Goal: Task Accomplishment & Management: Use online tool/utility

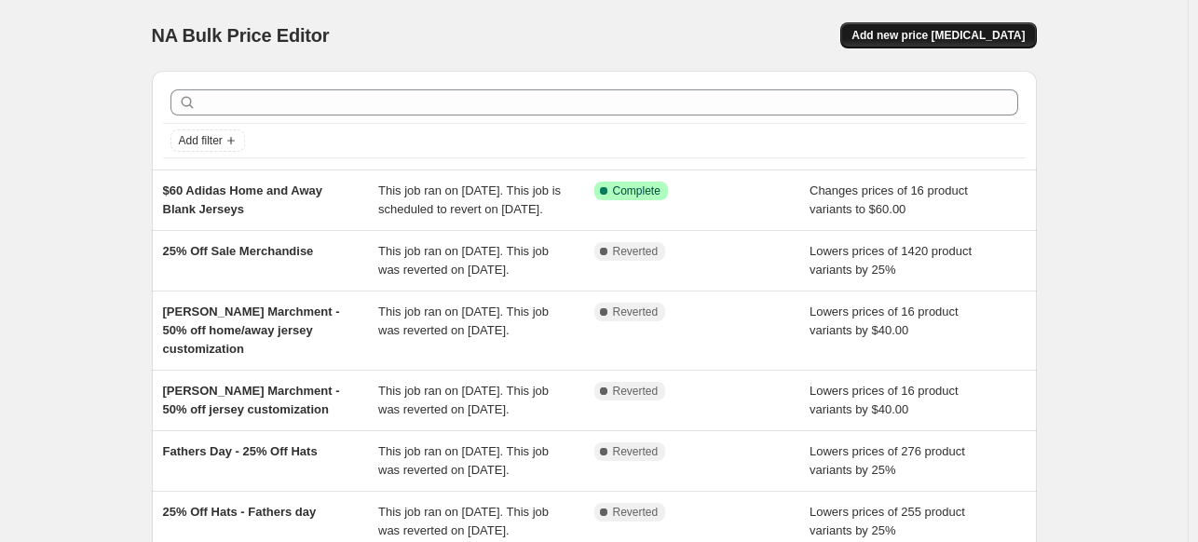
click at [972, 40] on span "Add new price [MEDICAL_DATA]" at bounding box center [938, 35] width 173 height 15
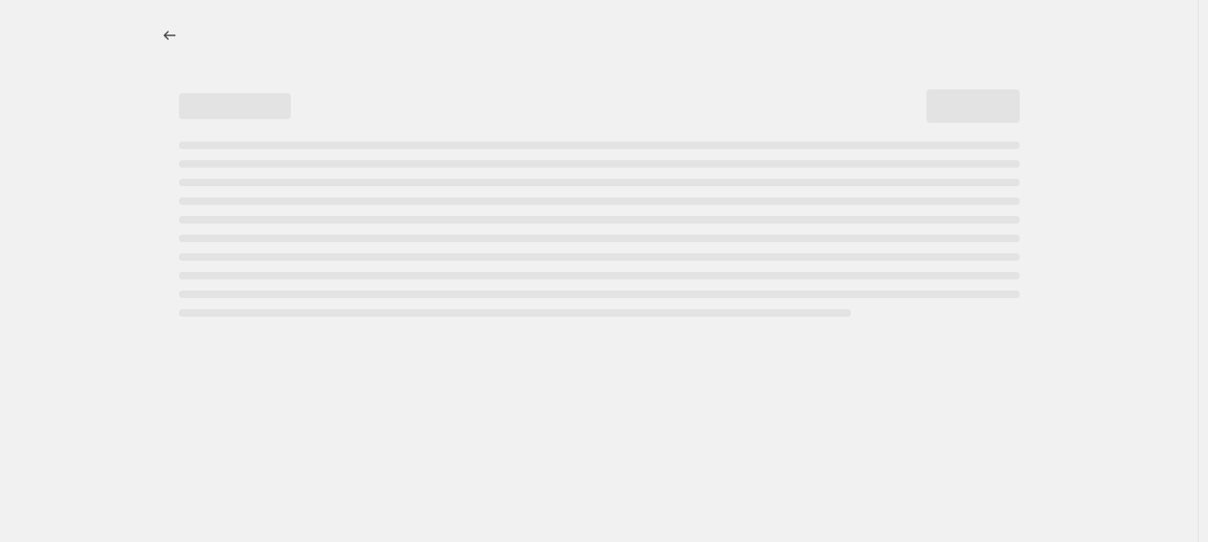
select select "percentage"
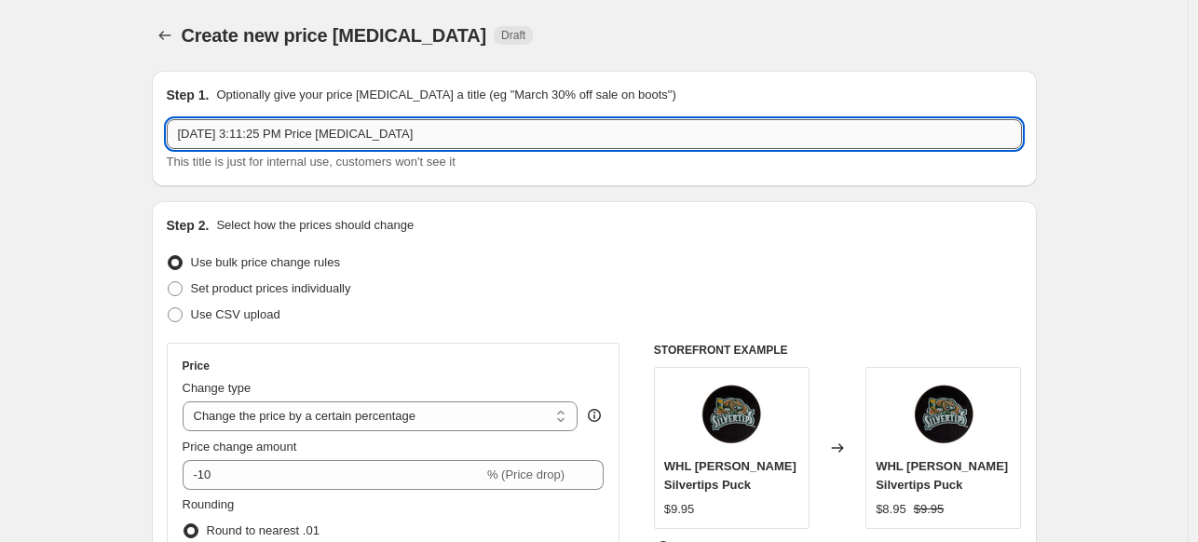
click at [485, 134] on input "[DATE] 3:11:25 PM Price [MEDICAL_DATA]" at bounding box center [594, 134] width 855 height 30
drag, startPoint x: 485, startPoint y: 134, endPoint x: 162, endPoint y: 128, distance: 322.5
click at [162, 128] on div "Step 1. Optionally give your price [MEDICAL_DATA] a title (eg "March 30% off sa…" at bounding box center [594, 129] width 885 height 116
type input "40% Off Select Filson Items"
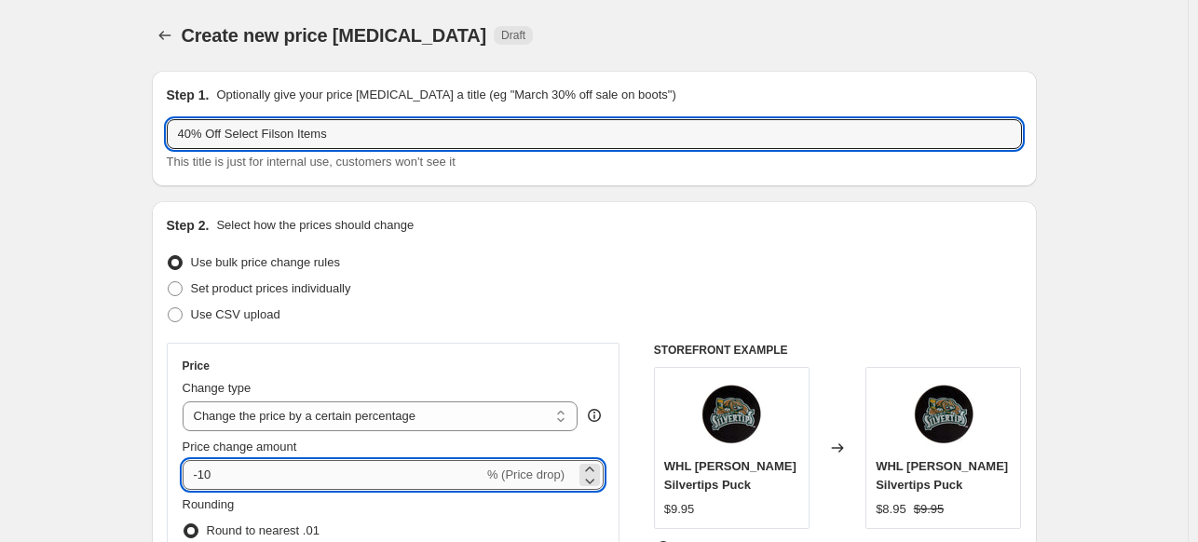
click at [223, 477] on input "-10" at bounding box center [333, 475] width 301 height 30
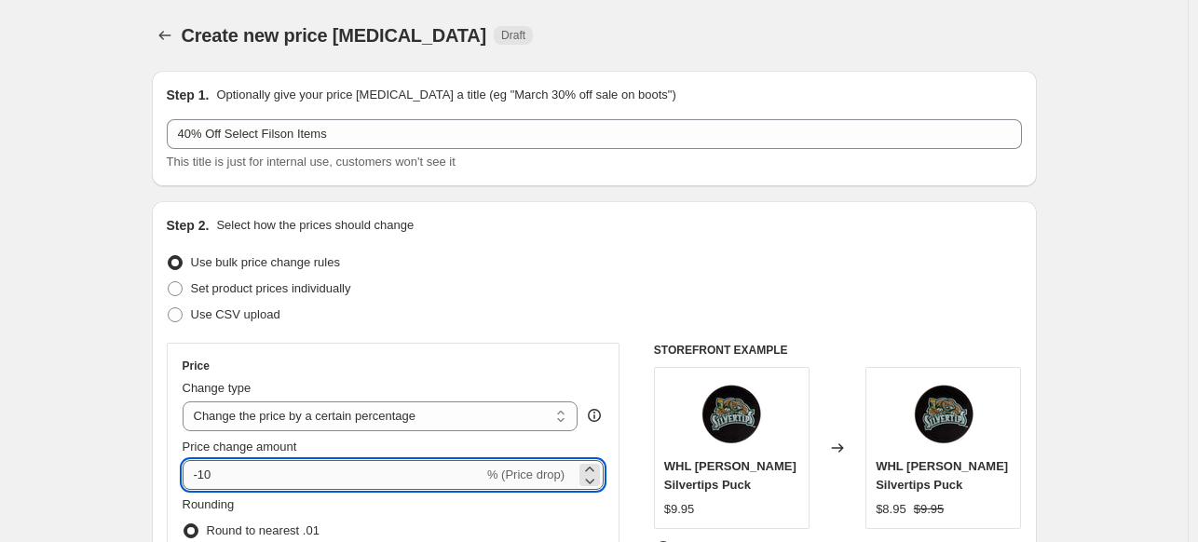
type input "-1"
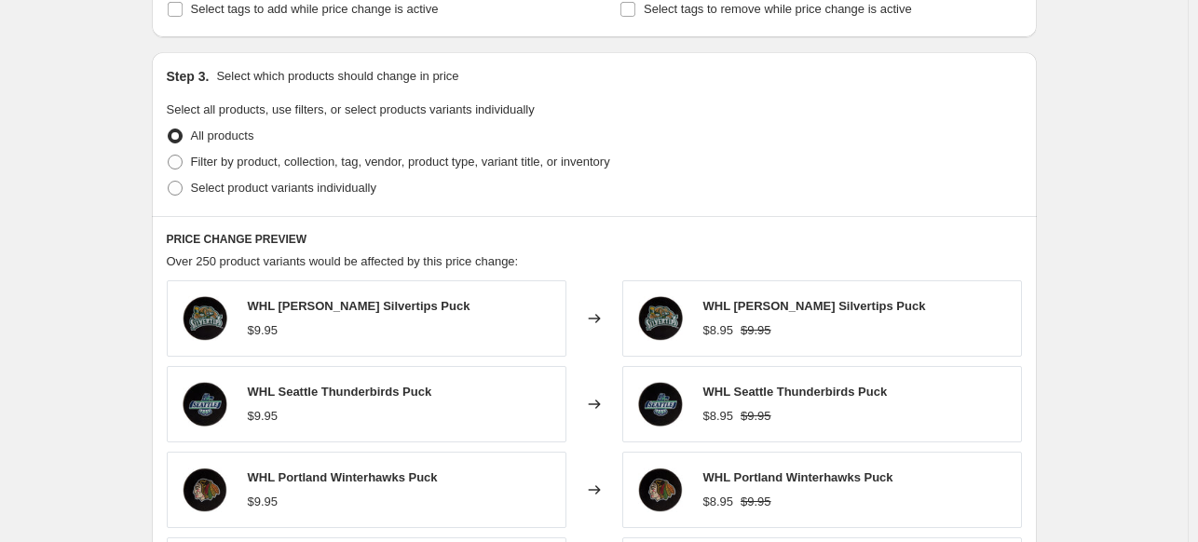
scroll to position [855, 0]
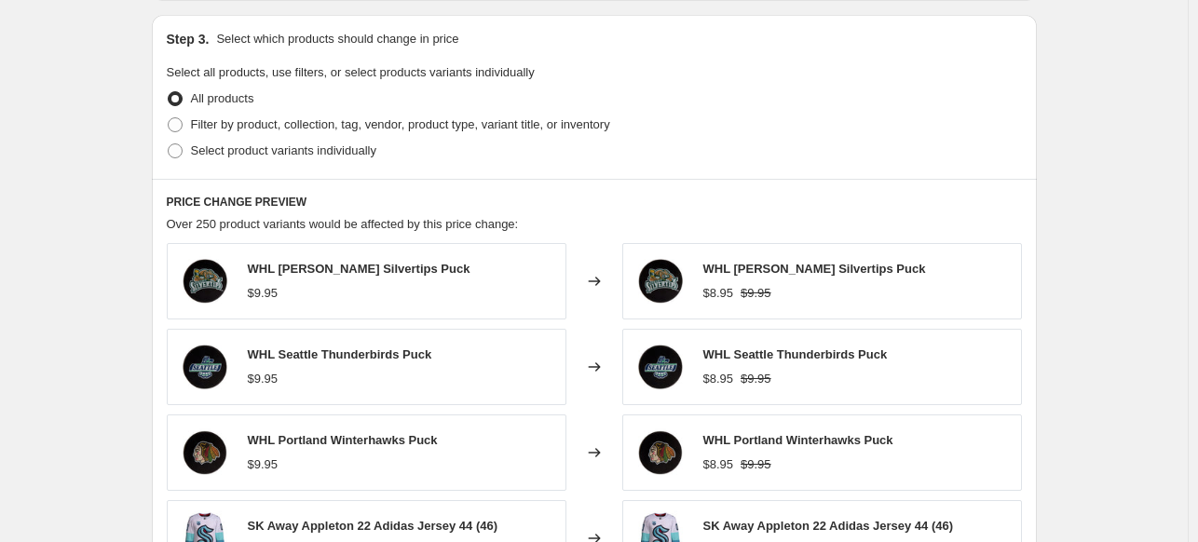
type input "-40"
click at [499, 138] on div "Select product variants individually" at bounding box center [594, 151] width 855 height 26
click at [501, 127] on span "Filter by product, collection, tag, vendor, product type, variant title, or inv…" at bounding box center [400, 124] width 419 height 14
click at [169, 118] on input "Filter by product, collection, tag, vendor, product type, variant title, or inv…" at bounding box center [168, 117] width 1 height 1
radio input "true"
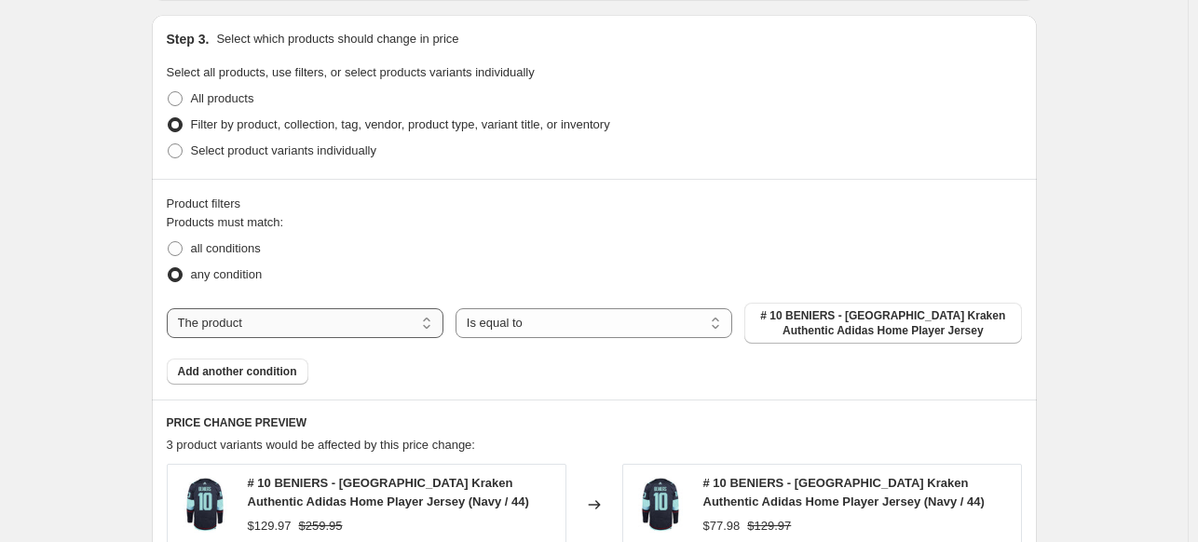
click at [396, 331] on select "The product The product's collection The product's tag The product's vendor The…" at bounding box center [305, 323] width 277 height 30
select select "collection"
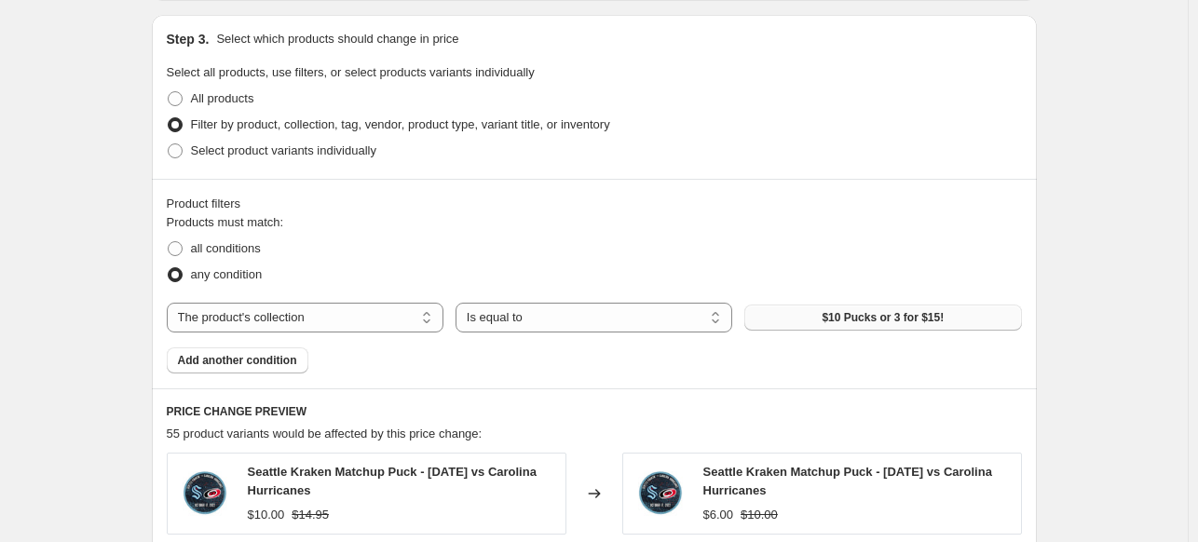
click at [916, 317] on span "$10 Pucks or 3 for $15!" at bounding box center [883, 317] width 122 height 15
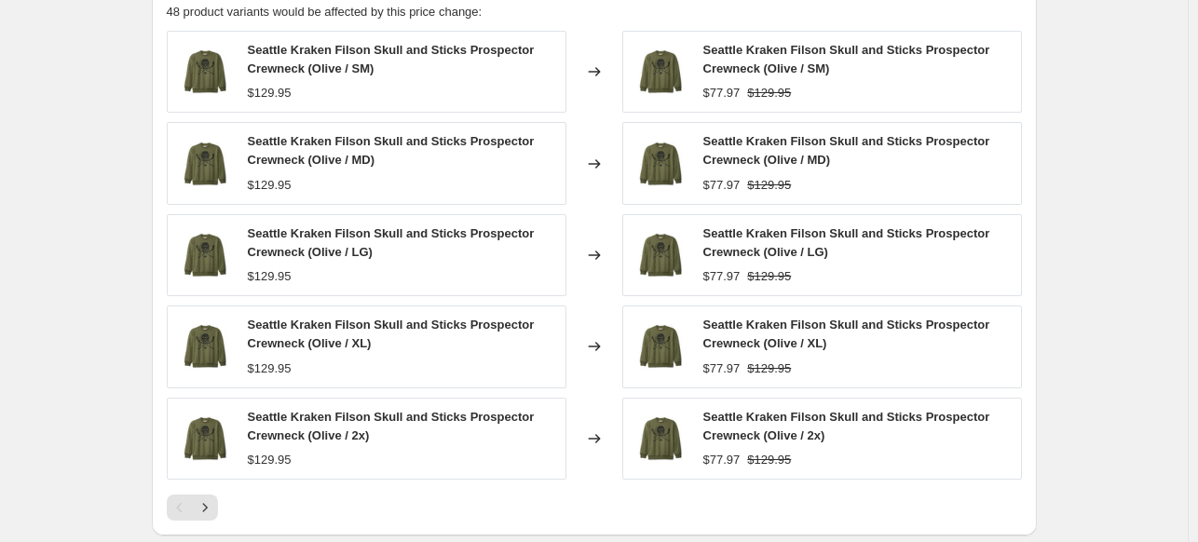
scroll to position [1280, 0]
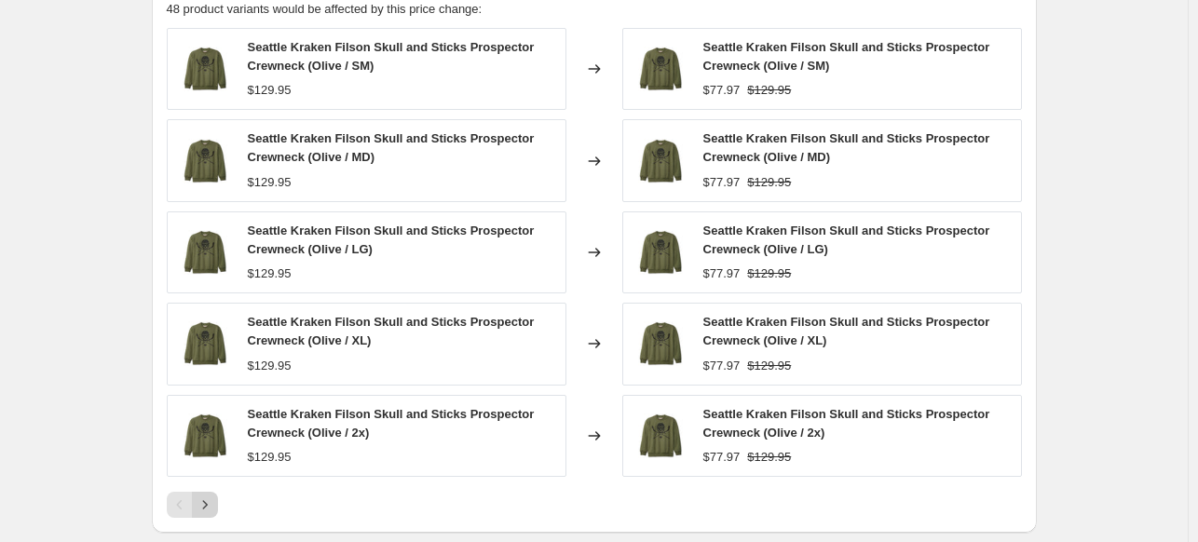
click at [207, 501] on icon "Next" at bounding box center [204, 504] width 5 height 8
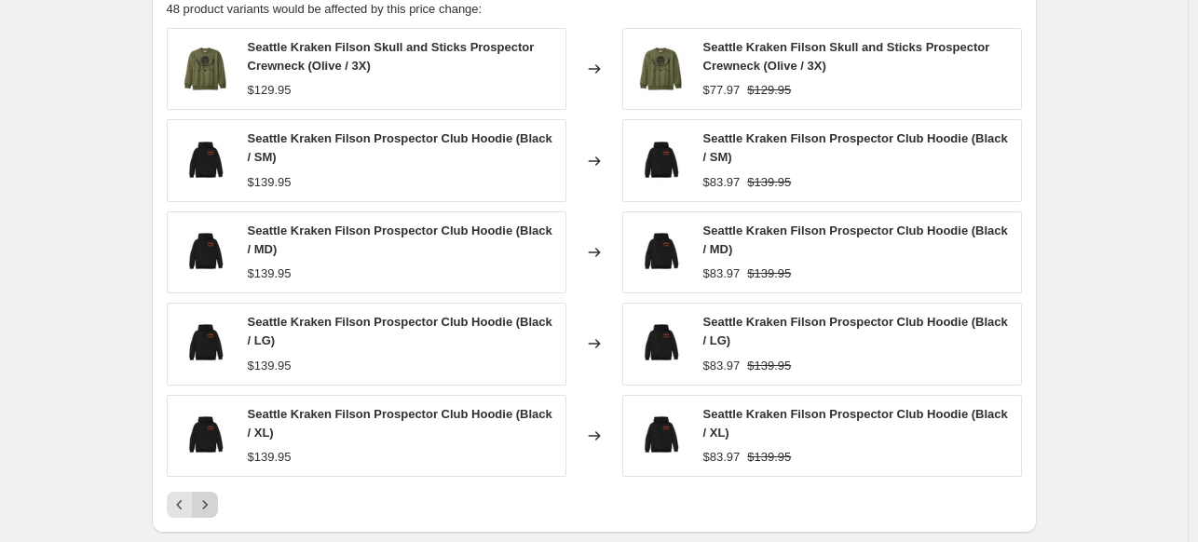
click at [207, 501] on icon "Next" at bounding box center [204, 504] width 5 height 8
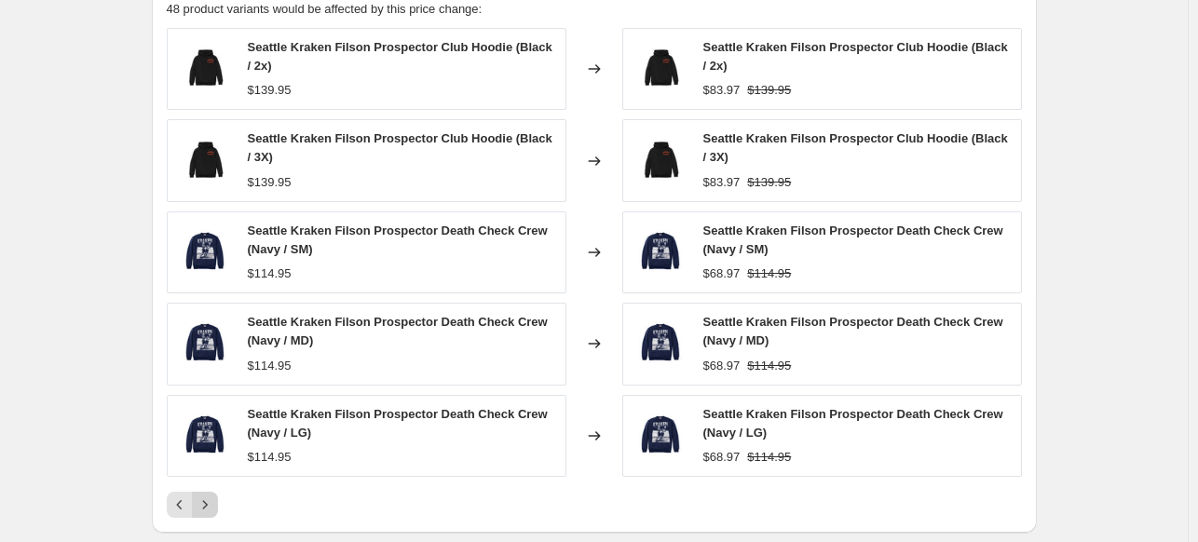
click at [207, 501] on icon "Next" at bounding box center [204, 504] width 5 height 8
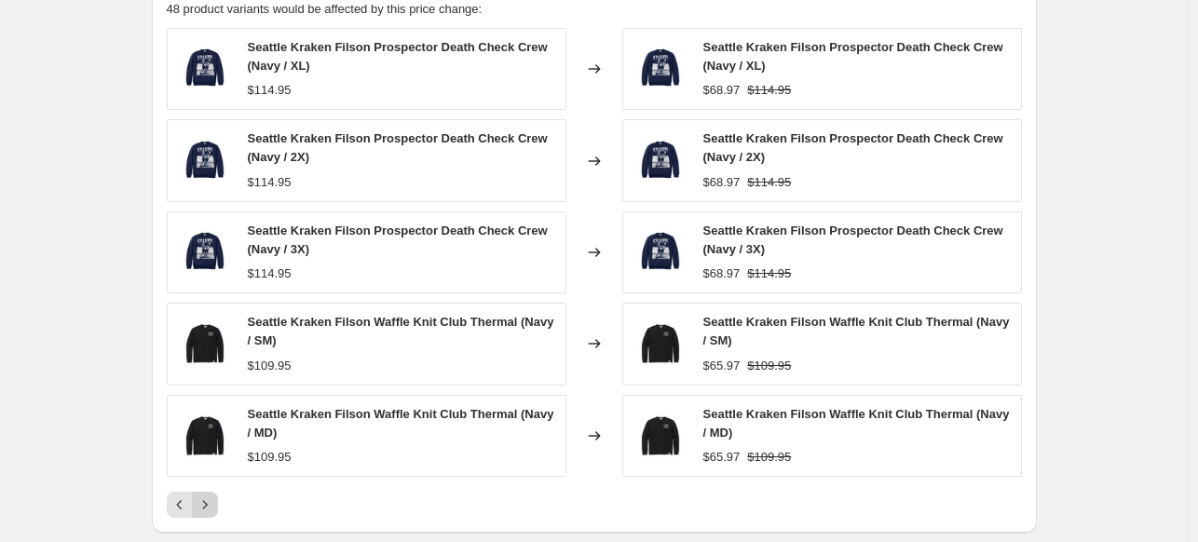
click at [207, 501] on icon "Next" at bounding box center [204, 504] width 5 height 8
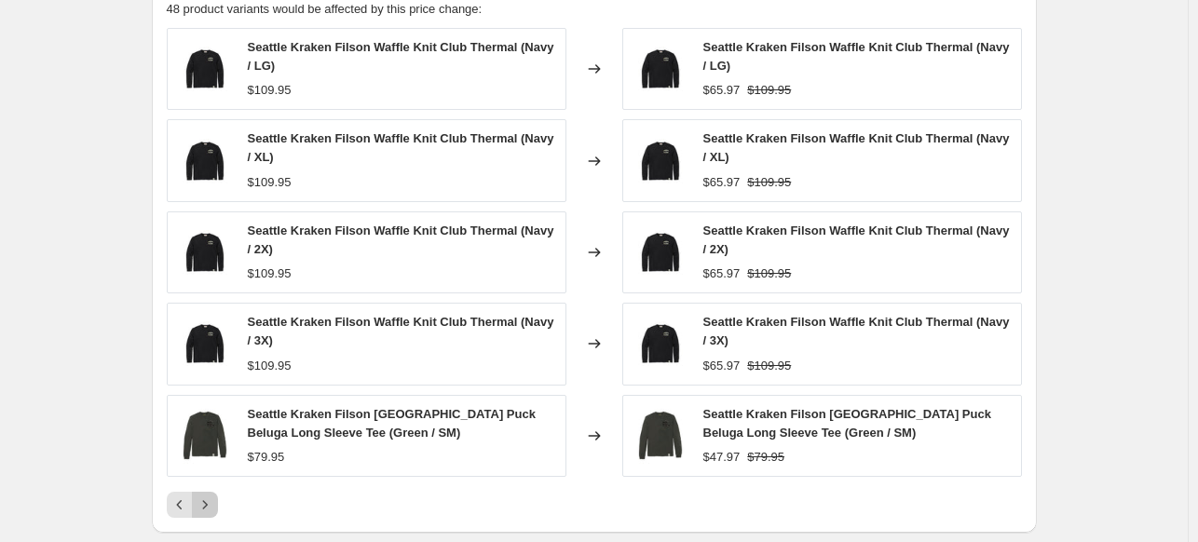
click at [207, 501] on icon "Next" at bounding box center [204, 504] width 5 height 8
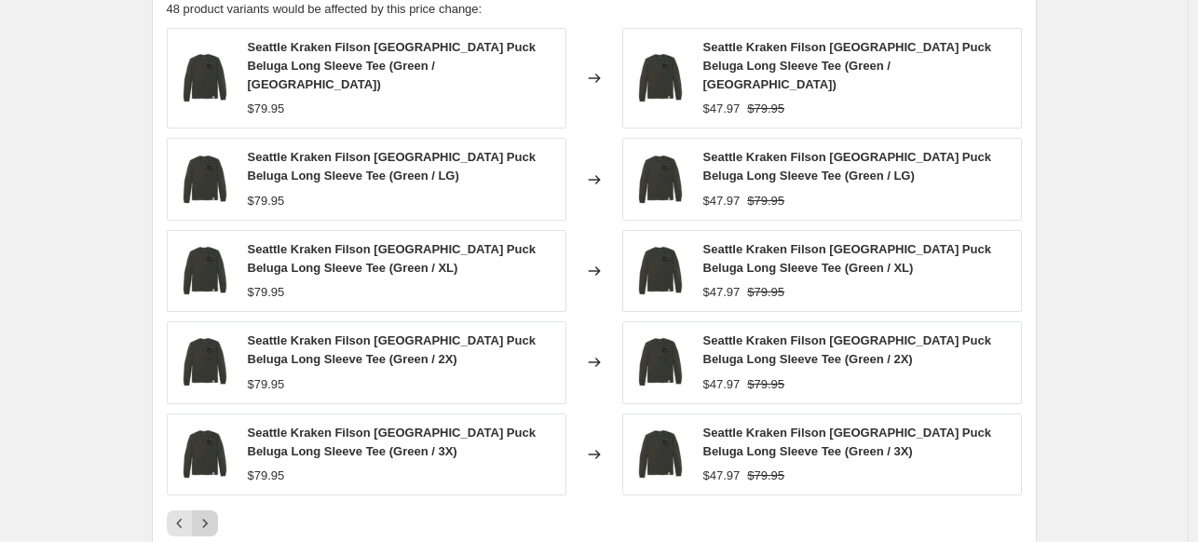
click at [207, 519] on icon "Next" at bounding box center [204, 523] width 5 height 8
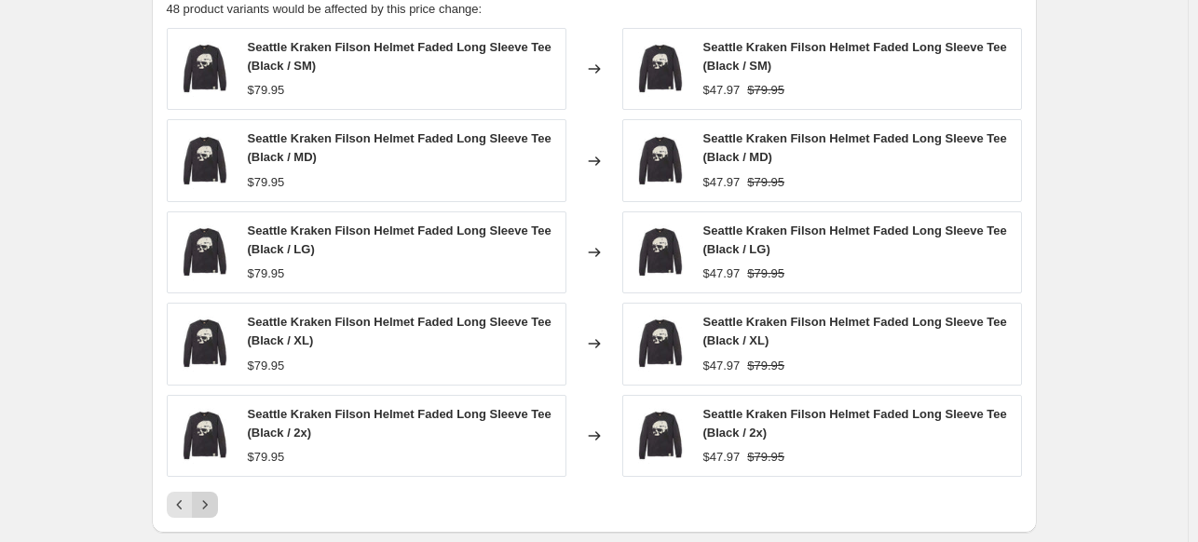
click at [207, 501] on icon "Next" at bounding box center [204, 504] width 5 height 8
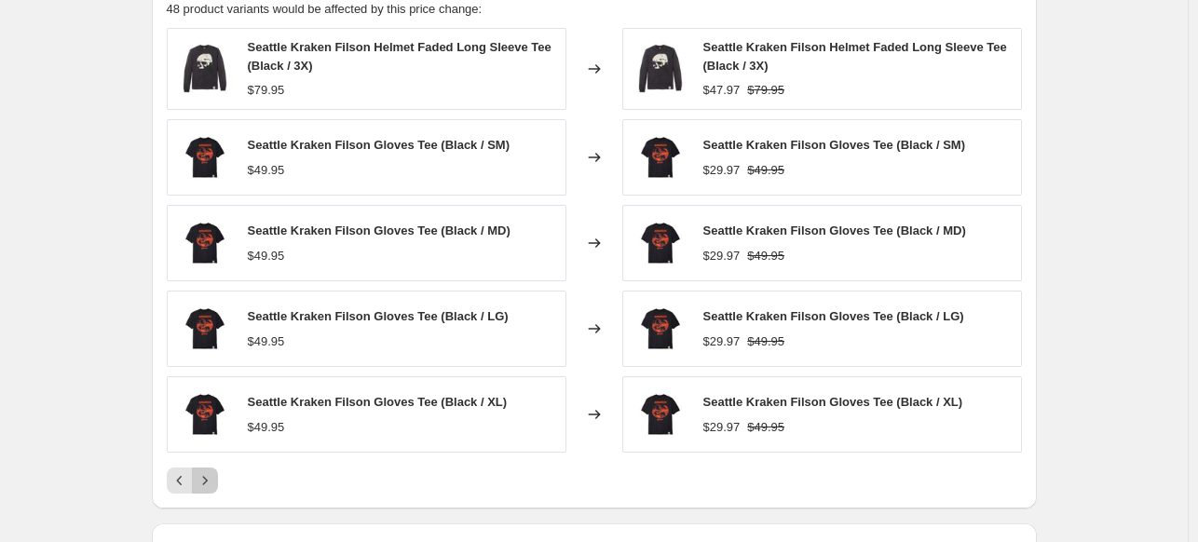
drag, startPoint x: 209, startPoint y: 501, endPoint x: 202, endPoint y: 471, distance: 31.4
click at [202, 471] on icon "Next" at bounding box center [205, 480] width 19 height 19
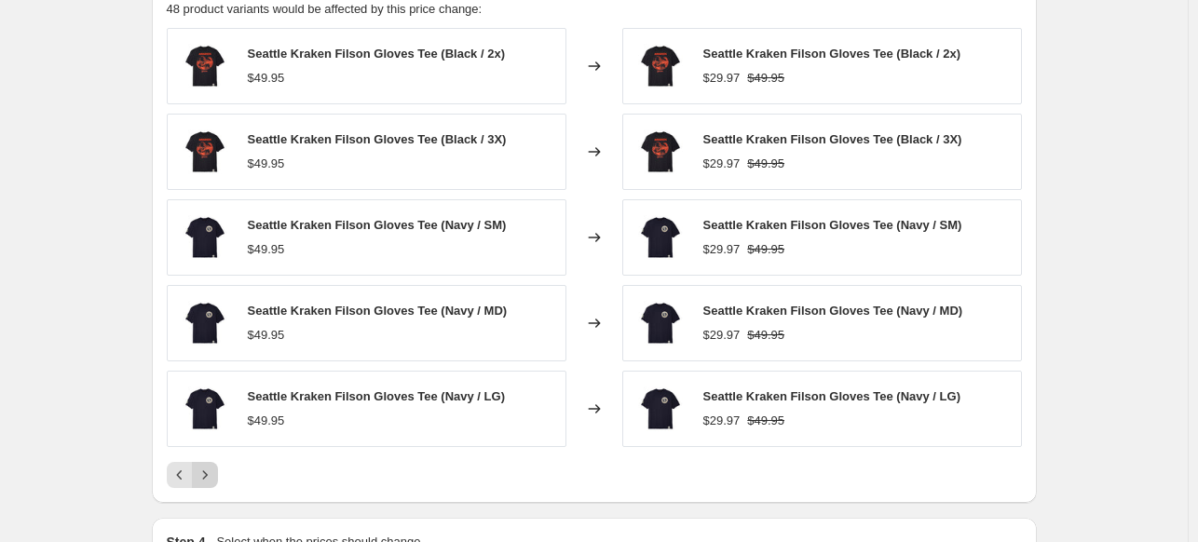
click at [202, 471] on icon "Next" at bounding box center [205, 475] width 19 height 19
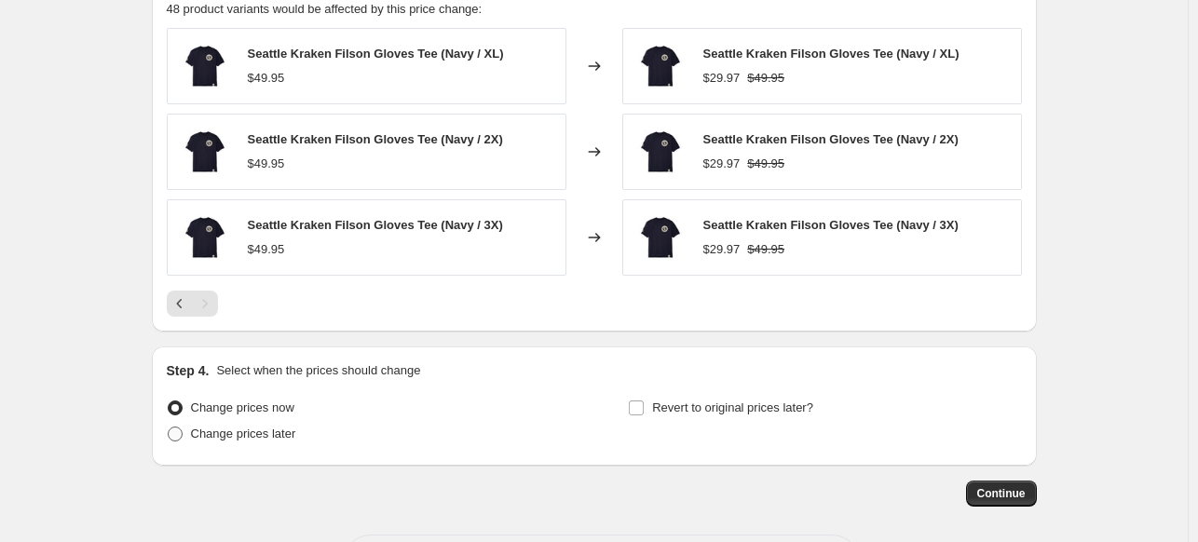
click at [248, 443] on label "Change prices later" at bounding box center [232, 434] width 130 height 26
click at [169, 428] on input "Change prices later" at bounding box center [168, 427] width 1 height 1
radio input "true"
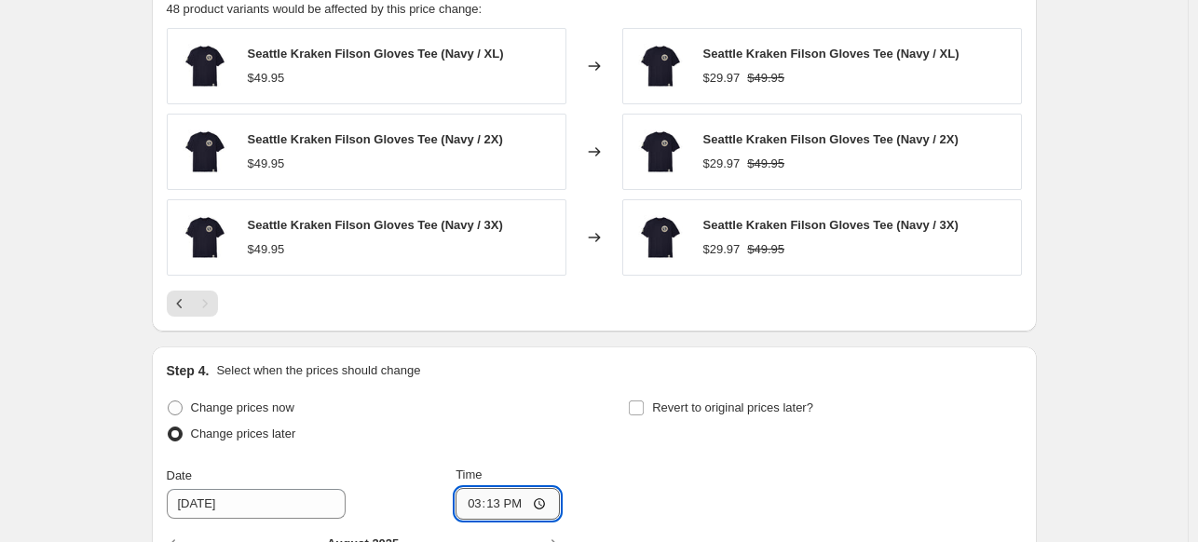
click at [536, 509] on input "15:13" at bounding box center [508, 504] width 104 height 32
type input "00:00"
click at [880, 424] on div "Revert to original prices later?" at bounding box center [824, 423] width 393 height 56
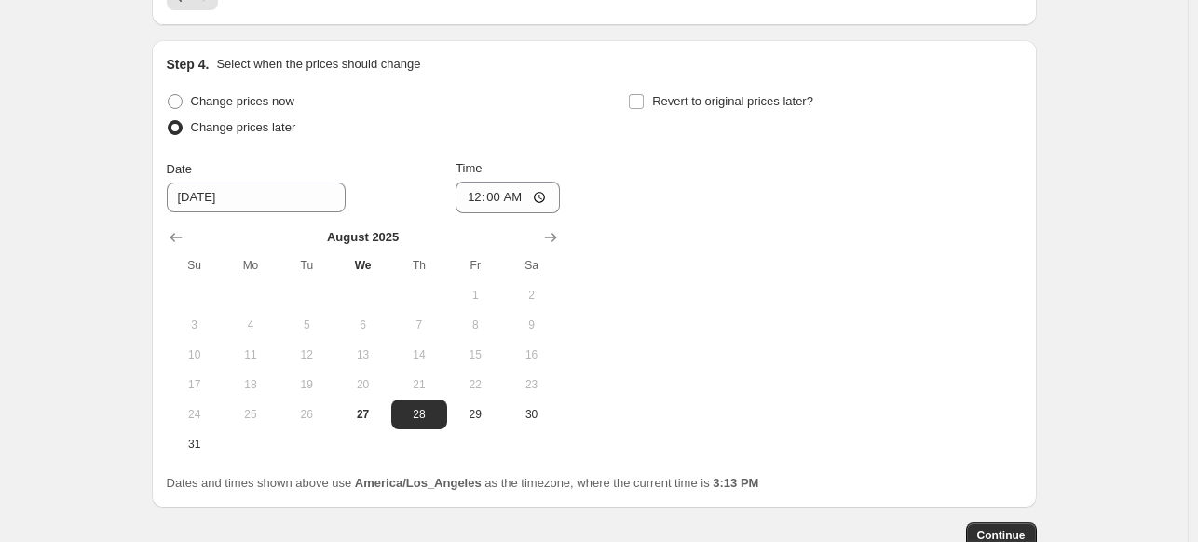
scroll to position [1590, 0]
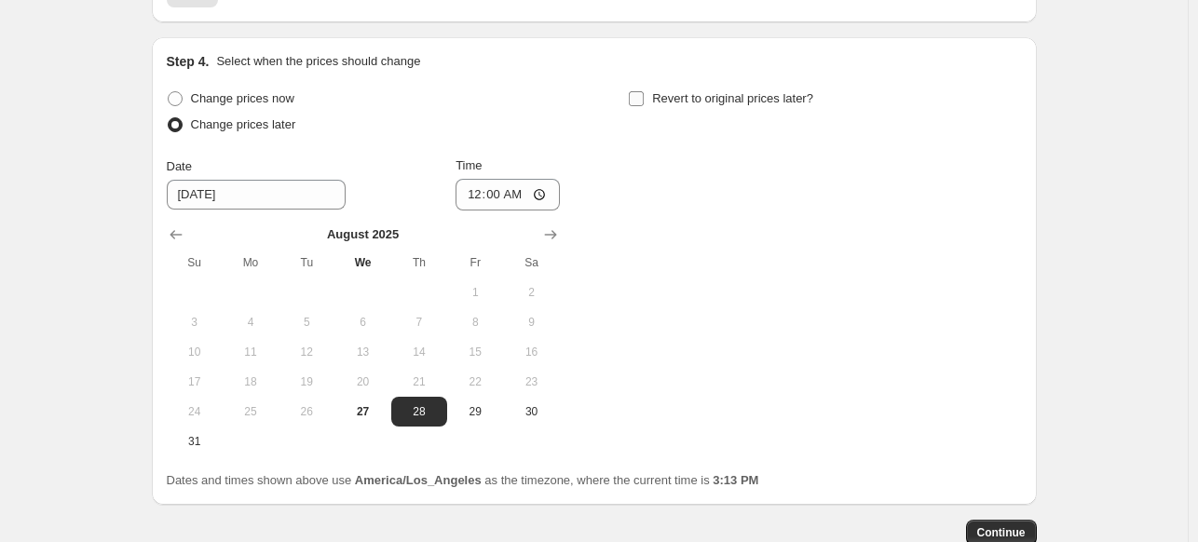
click at [637, 99] on input "Revert to original prices later?" at bounding box center [636, 98] width 15 height 15
checkbox input "true"
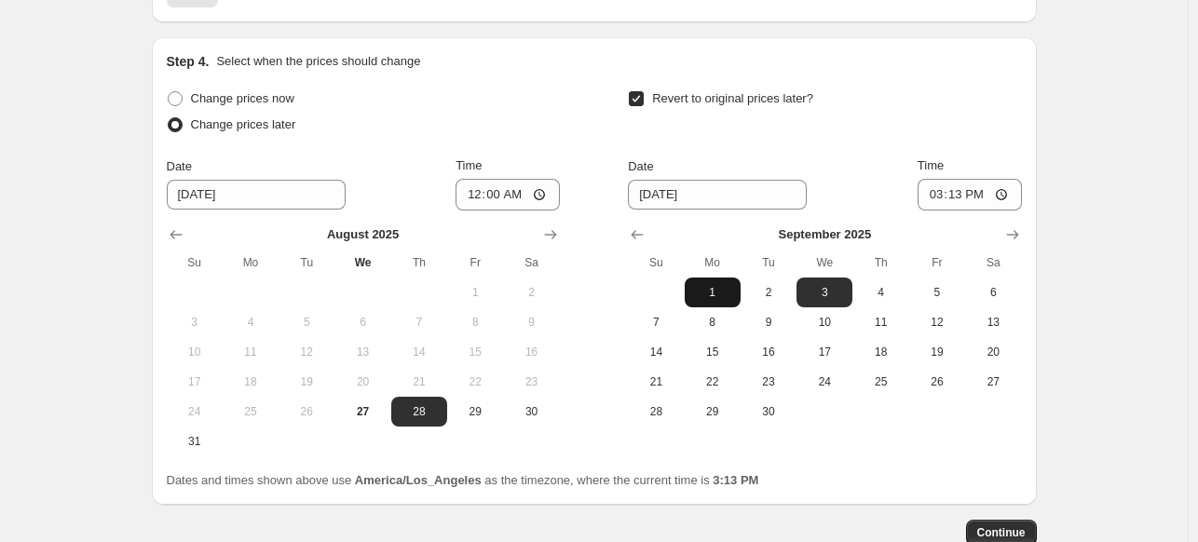
click at [709, 285] on span "1" at bounding box center [712, 292] width 41 height 15
type input "[DATE]"
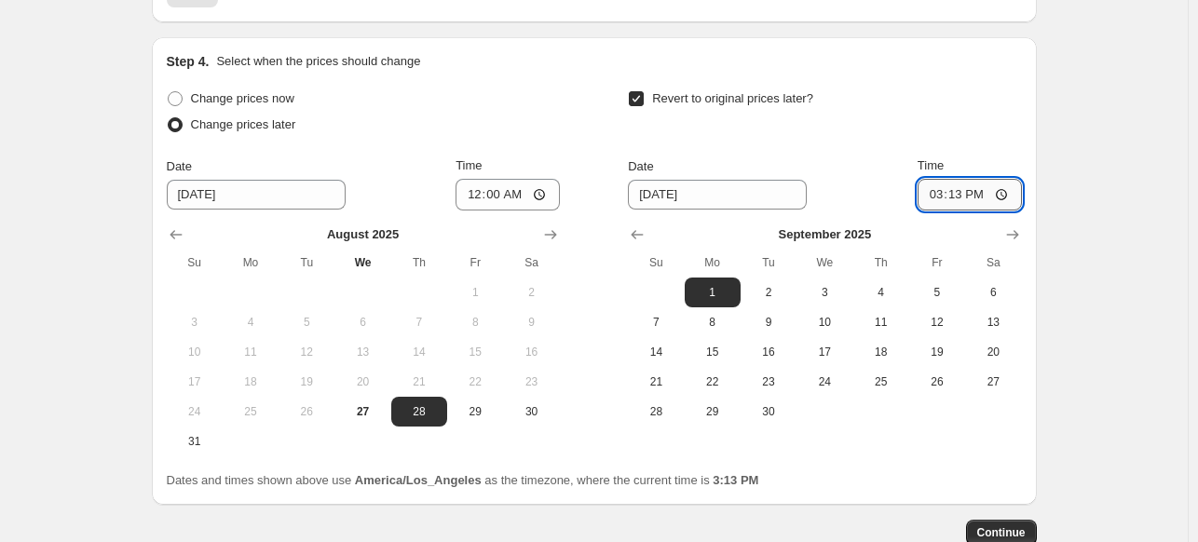
click at [937, 193] on input "15:13" at bounding box center [970, 195] width 104 height 32
type input "23:59"
click at [1026, 525] on button "Continue" at bounding box center [1001, 533] width 71 height 26
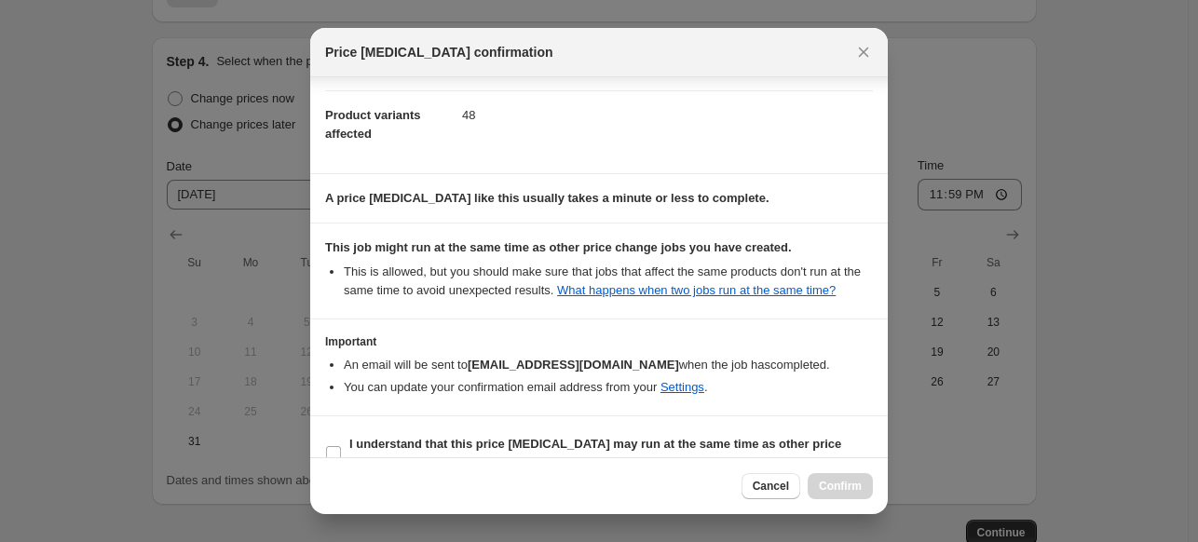
scroll to position [236, 0]
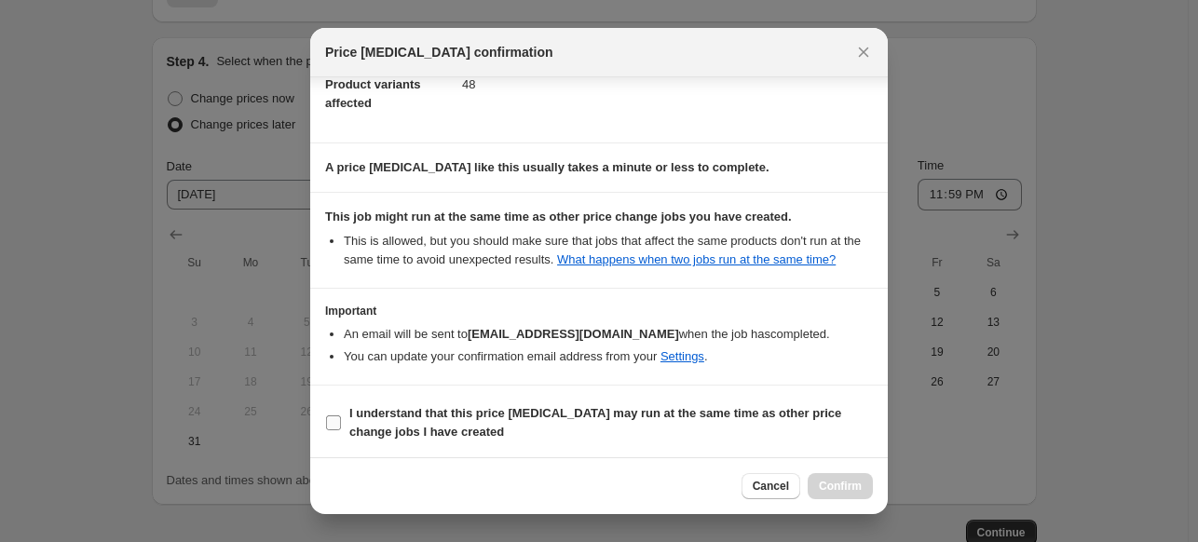
click at [440, 410] on b "I understand that this price [MEDICAL_DATA] may run at the same time as other p…" at bounding box center [595, 422] width 492 height 33
click at [341, 416] on input "I understand that this price [MEDICAL_DATA] may run at the same time as other p…" at bounding box center [333, 423] width 15 height 15
checkbox input "true"
click at [839, 479] on button "Confirm" at bounding box center [840, 486] width 65 height 26
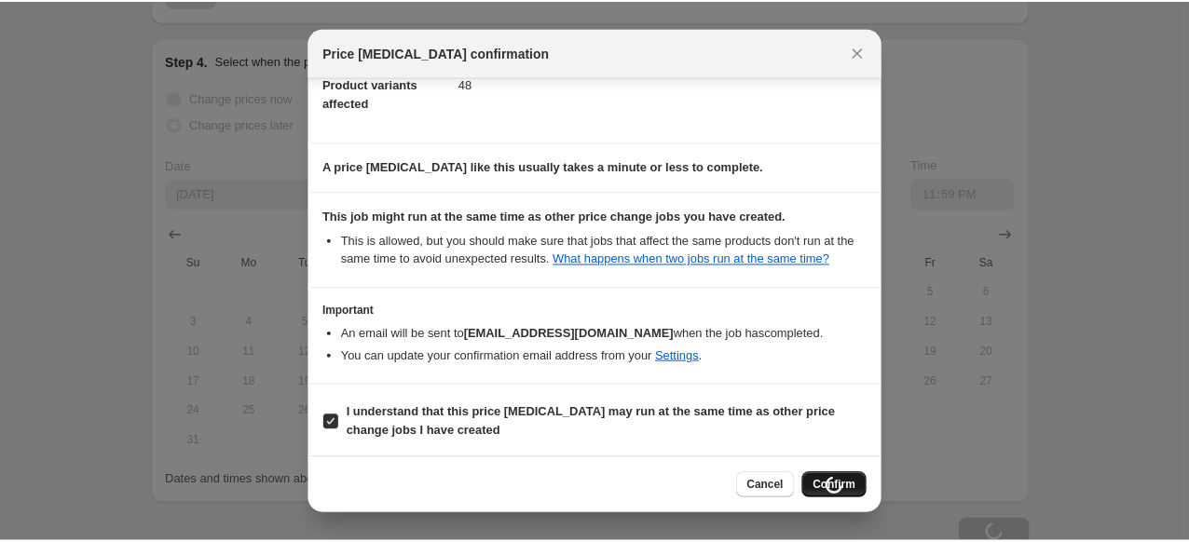
scroll to position [1590, 0]
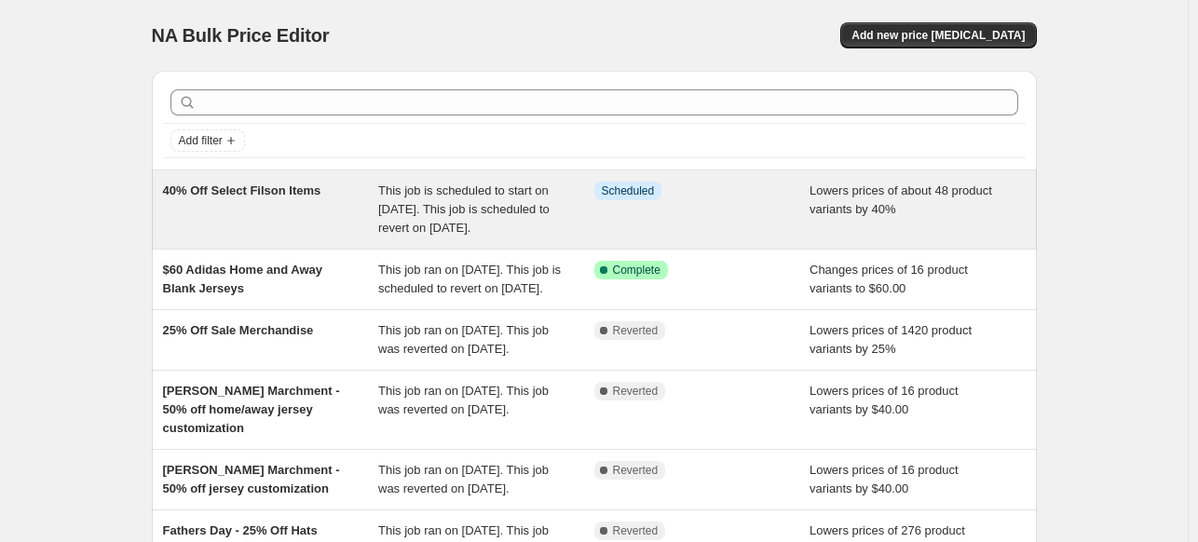
click at [708, 230] on div "Info Scheduled" at bounding box center [702, 210] width 216 height 56
select select "percentage"
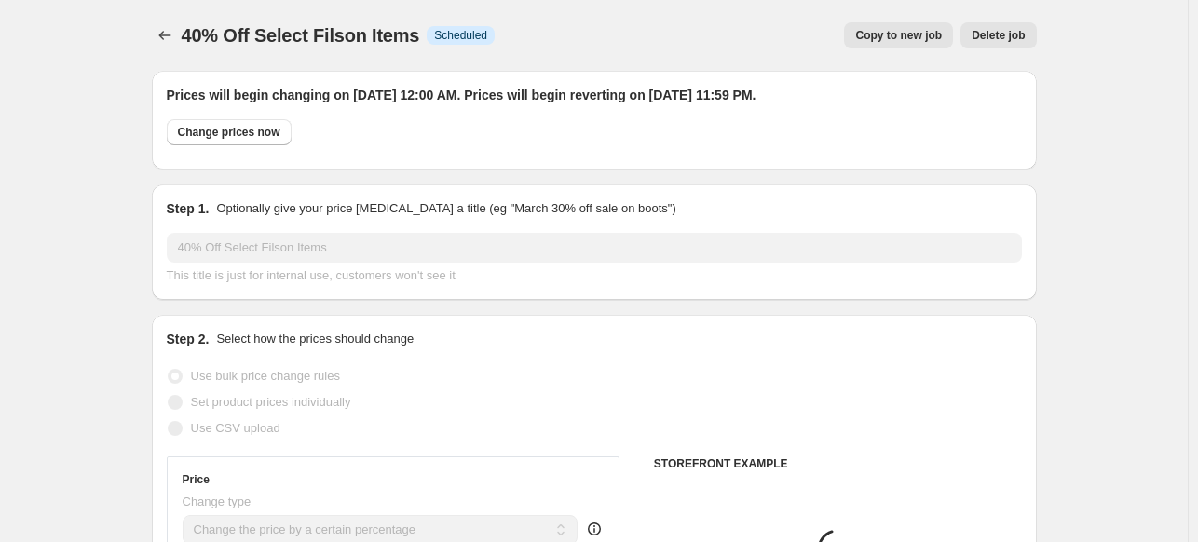
select select "collection"
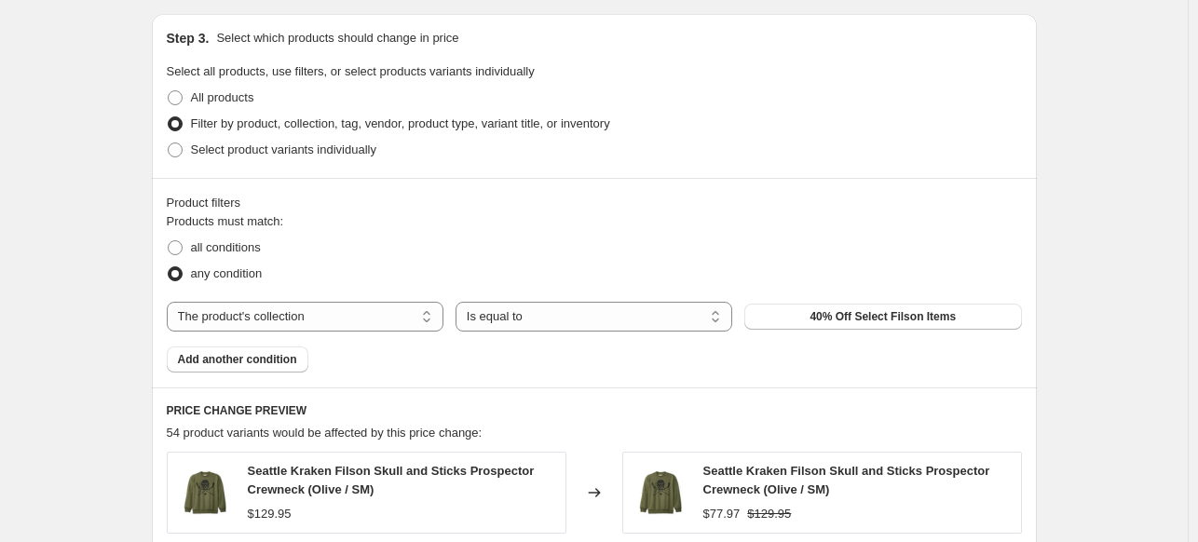
scroll to position [963, 0]
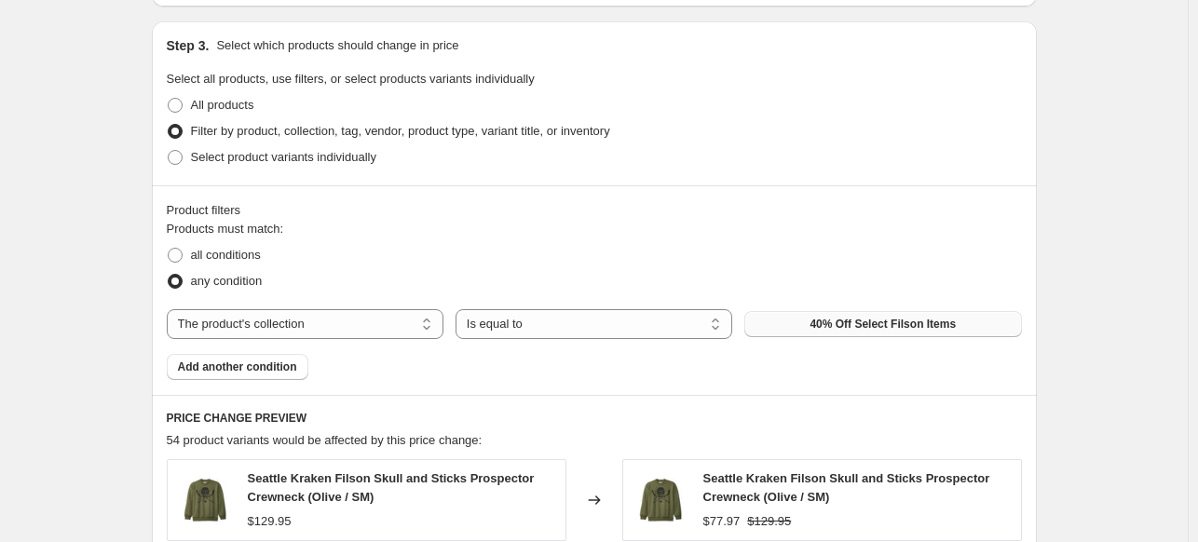
click at [867, 314] on button "40% Off Select Filson Items" at bounding box center [882, 324] width 277 height 26
click at [220, 242] on label "all conditions" at bounding box center [214, 255] width 94 height 26
click at [169, 248] on input "all conditions" at bounding box center [168, 248] width 1 height 1
radio input "true"
click at [214, 280] on span "any condition" at bounding box center [227, 281] width 72 height 14
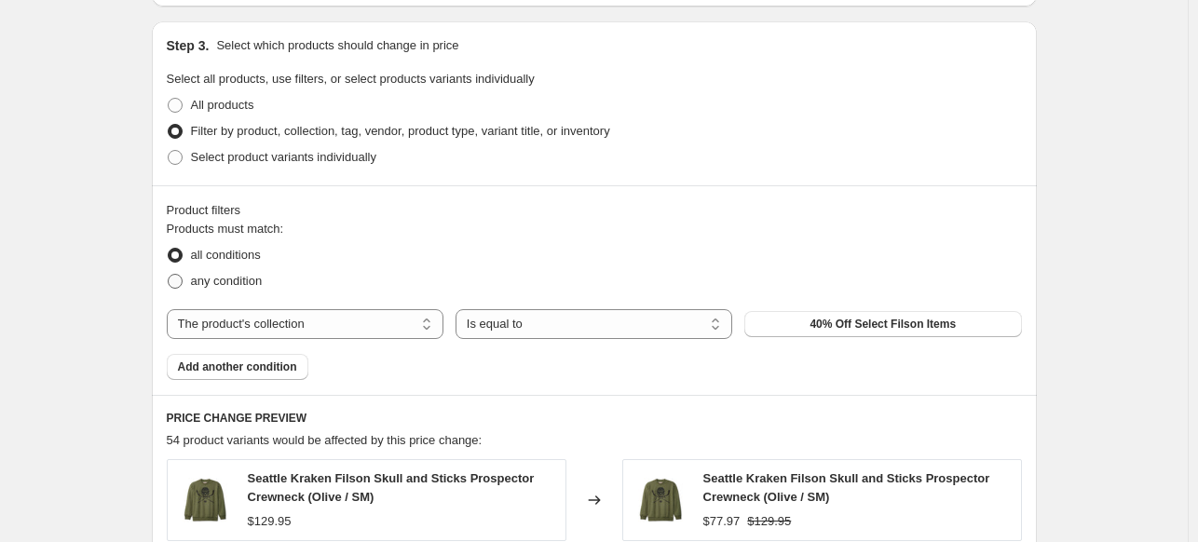
click at [169, 275] on input "any condition" at bounding box center [168, 274] width 1 height 1
radio input "true"
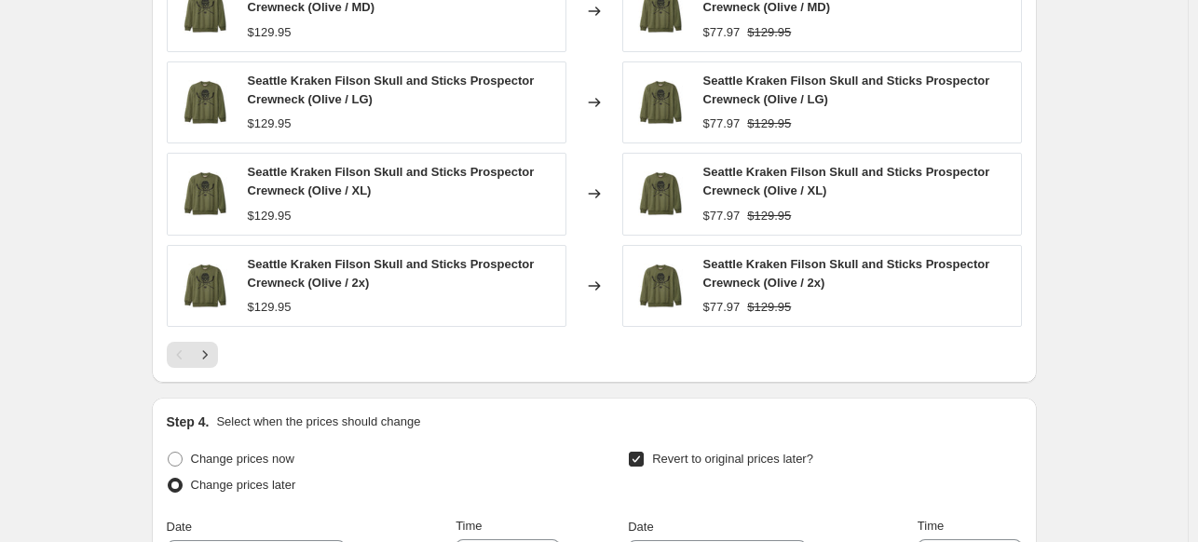
scroll to position [1540, 0]
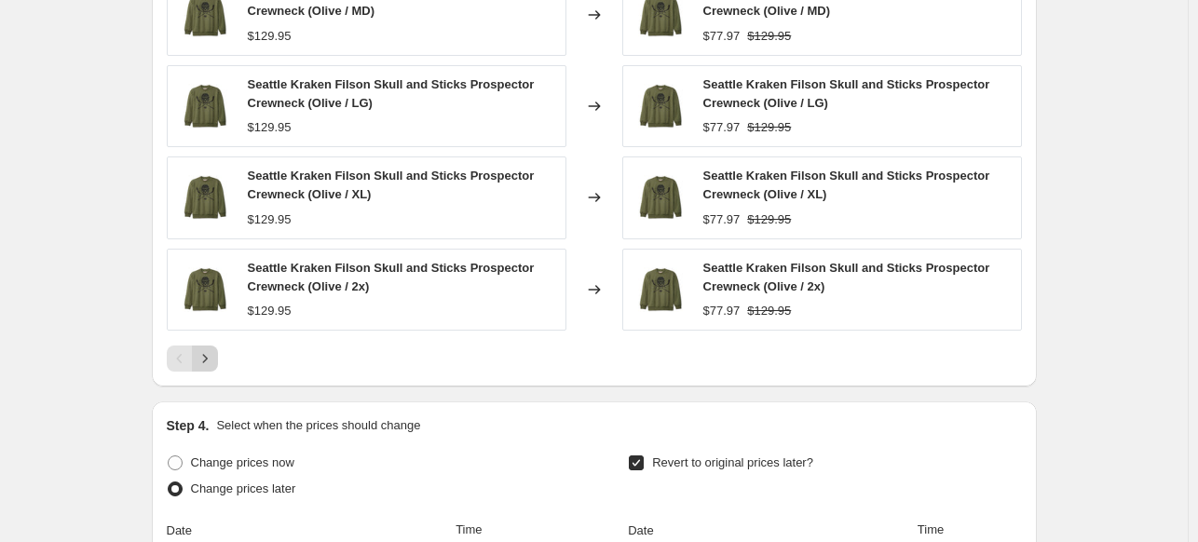
click at [214, 361] on icon "Next" at bounding box center [205, 358] width 19 height 19
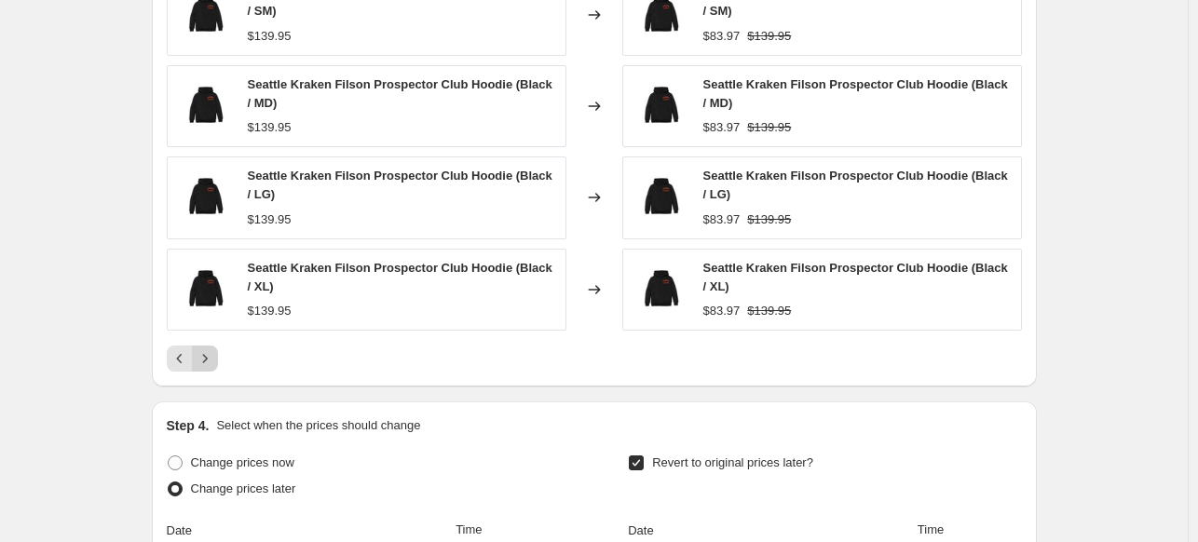
click at [214, 361] on icon "Next" at bounding box center [205, 358] width 19 height 19
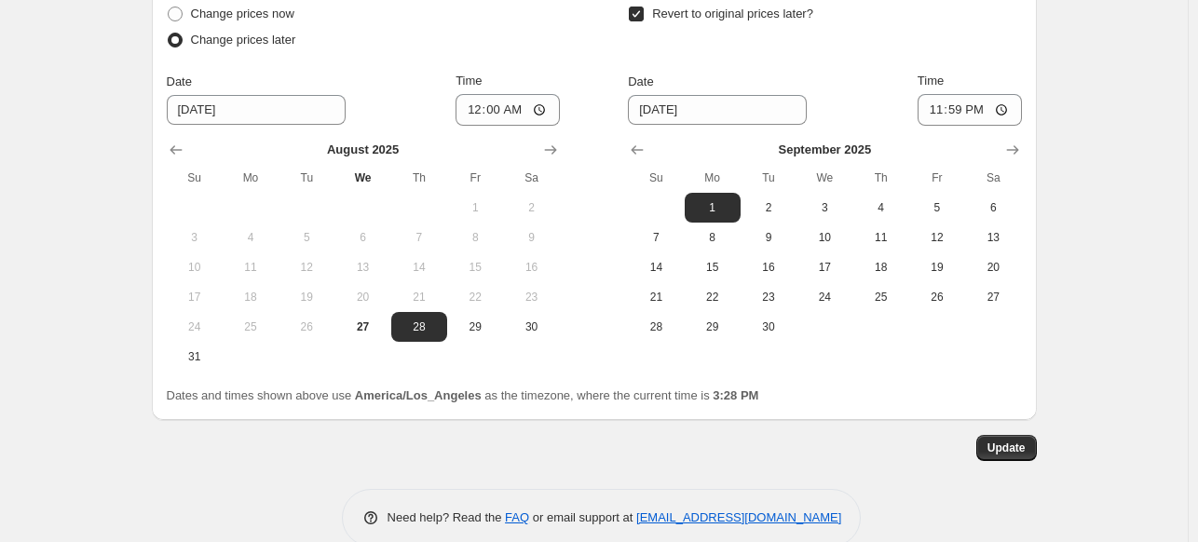
scroll to position [2020, 0]
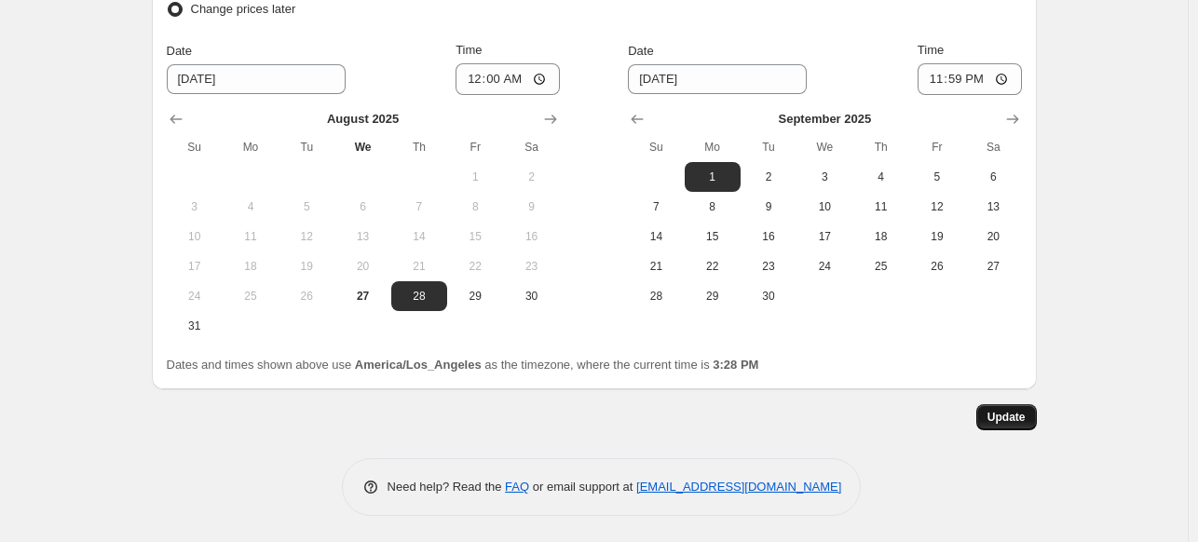
click at [1006, 416] on span "Update" at bounding box center [1007, 417] width 38 height 15
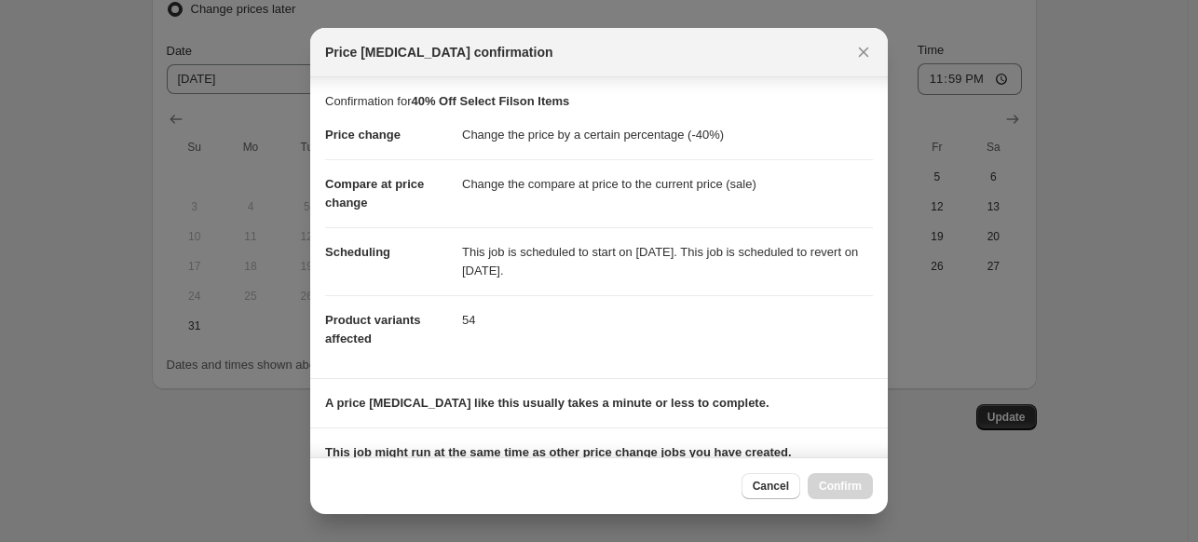
scroll to position [236, 0]
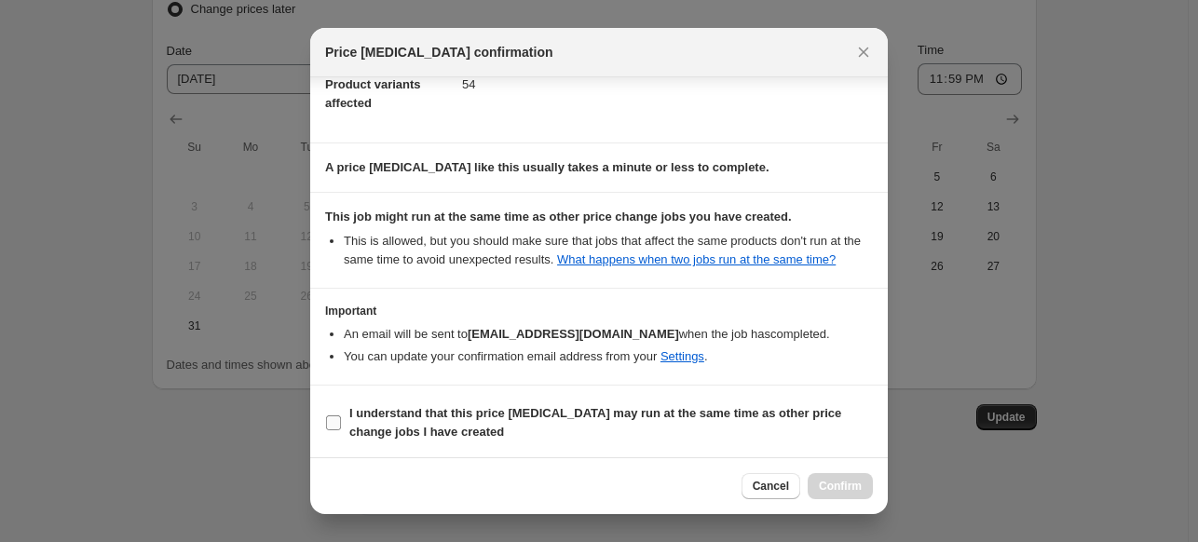
click at [331, 416] on input "I understand that this price [MEDICAL_DATA] may run at the same time as other p…" at bounding box center [333, 423] width 15 height 15
checkbox input "true"
click at [825, 482] on span "Confirm" at bounding box center [840, 486] width 43 height 15
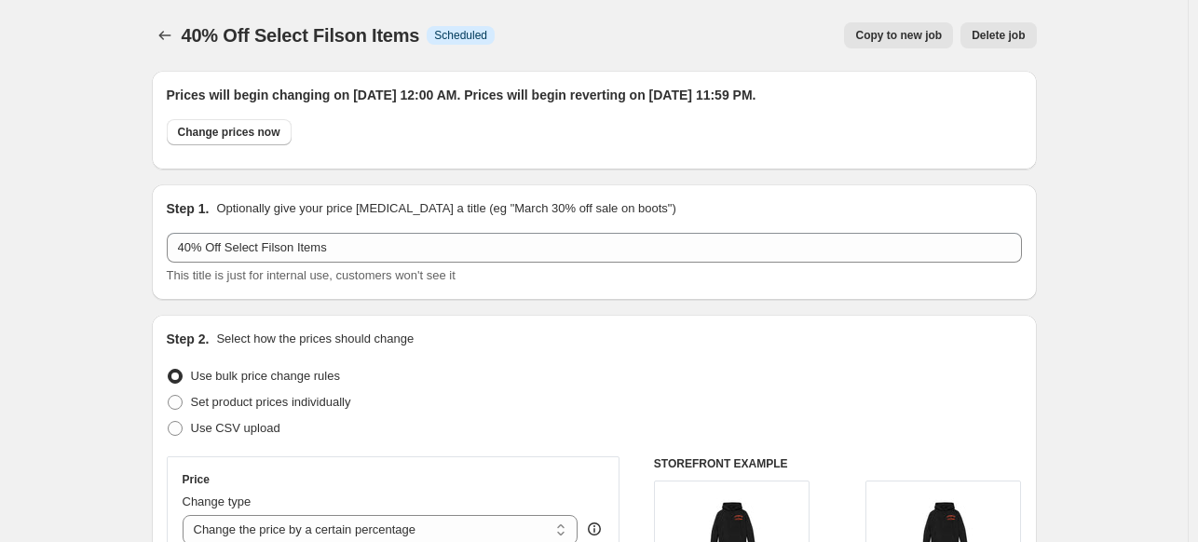
scroll to position [2020, 0]
